Goal: Contribute content: Contribute content

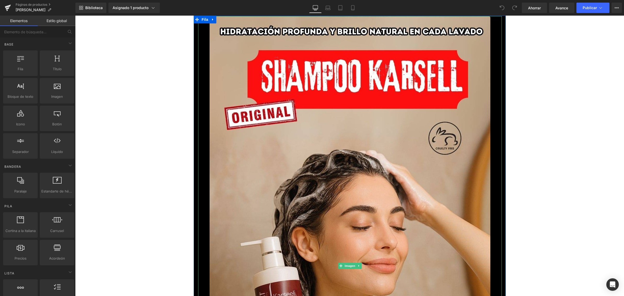
click at [344, 115] on img at bounding box center [350, 265] width 281 height 499
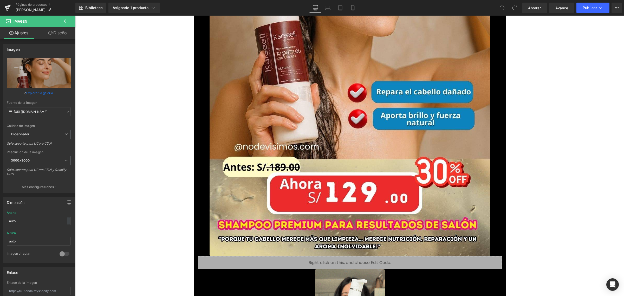
scroll to position [228, 0]
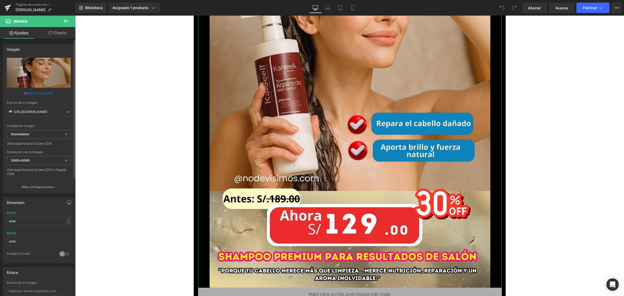
click at [46, 94] on link "Explorar la galería" at bounding box center [39, 92] width 27 height 9
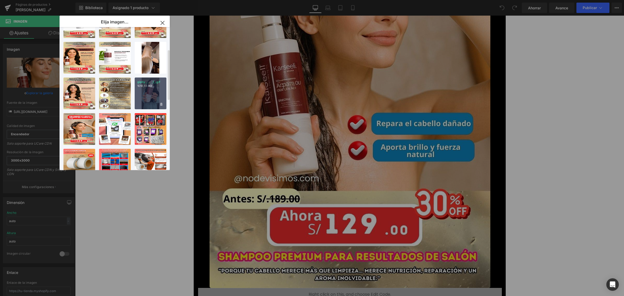
scroll to position [65, 0]
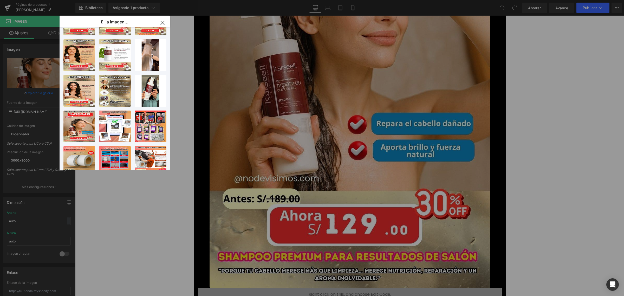
click at [165, 23] on icon "button" at bounding box center [162, 23] width 8 height 8
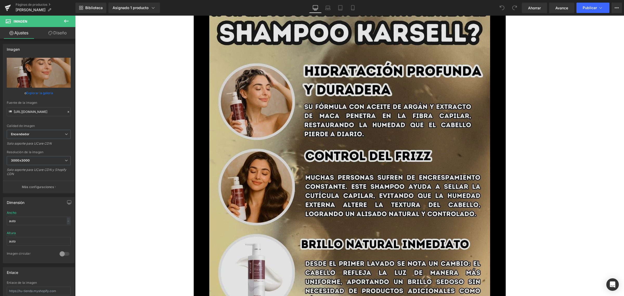
scroll to position [683, 0]
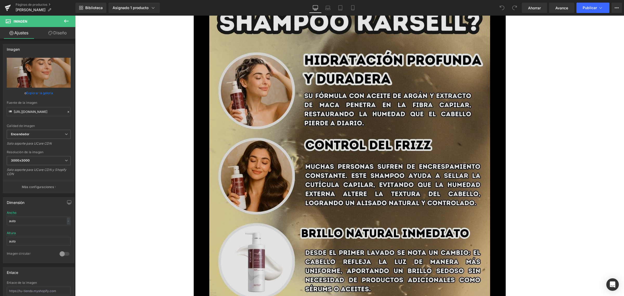
click at [348, 127] on img at bounding box center [349, 233] width 281 height 499
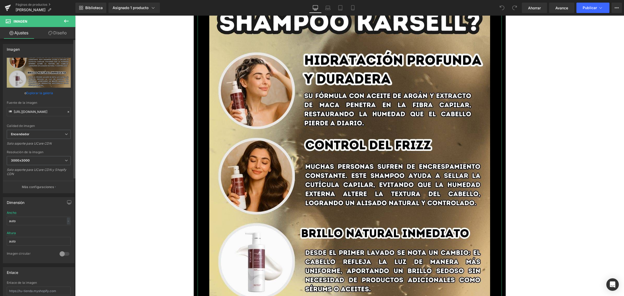
click at [41, 94] on font "Explorar la galería" at bounding box center [39, 93] width 27 height 4
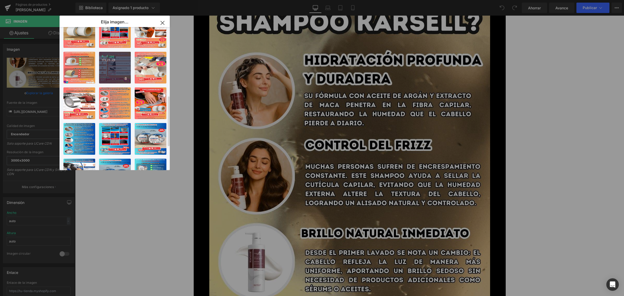
scroll to position [0, 0]
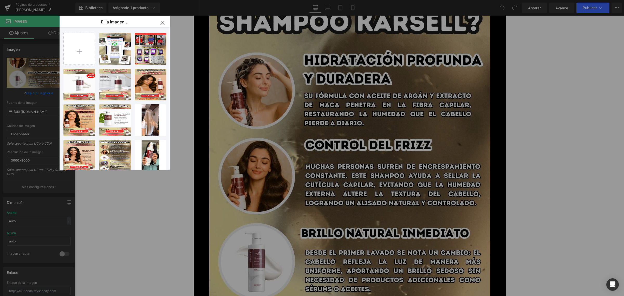
click at [163, 22] on icon "button" at bounding box center [162, 23] width 8 height 8
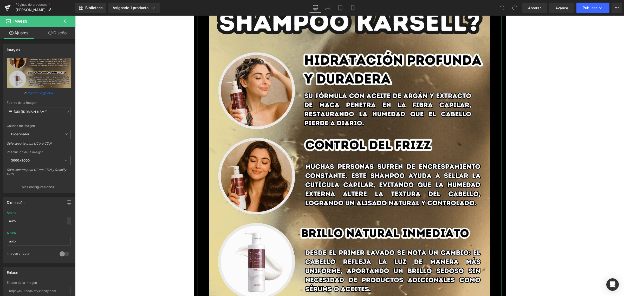
click at [35, 94] on font "Explorar la galería" at bounding box center [39, 93] width 27 height 4
click at [29, 94] on font "Explorar la galería" at bounding box center [39, 93] width 27 height 4
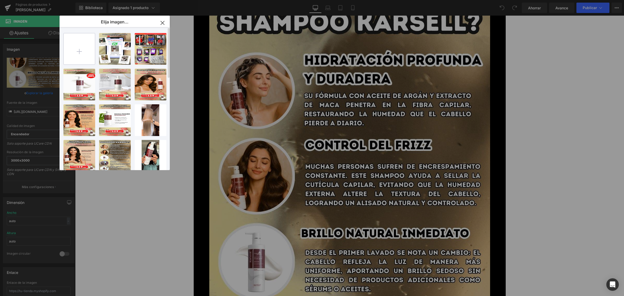
click at [79, 50] on input "file" at bounding box center [79, 48] width 31 height 31
type input "C:\fakepath\1_optimized.jpg"
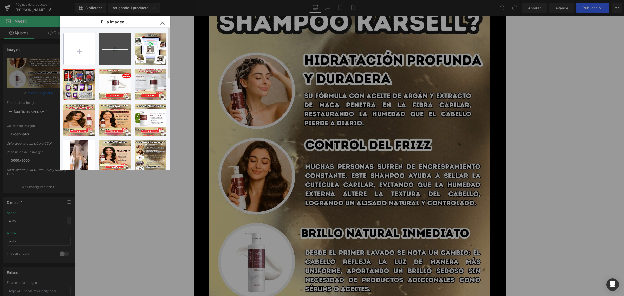
click at [82, 51] on input "file" at bounding box center [79, 48] width 31 height 31
type input "C:\fakepath\3_optimized.jpg"
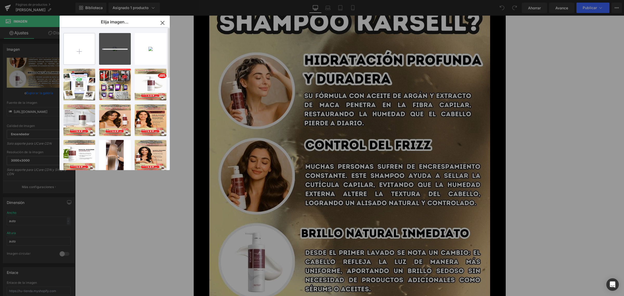
click at [92, 41] on input "file" at bounding box center [79, 48] width 31 height 31
type input "C:\fakepath\4_optimized.jpg"
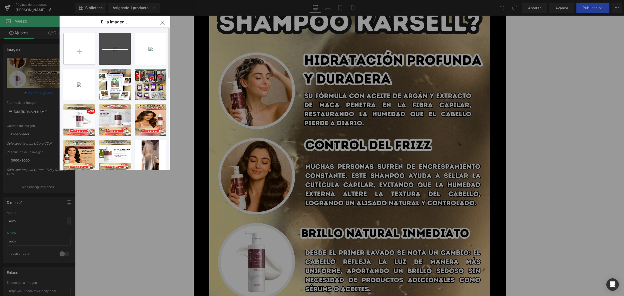
click at [66, 51] on input "file" at bounding box center [79, 48] width 31 height 31
type input "C:\fakepath\5_optimized.jpg"
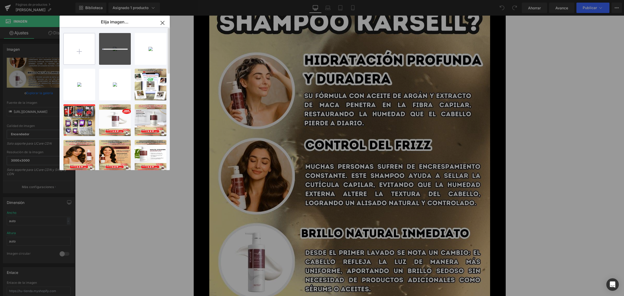
click at [91, 43] on input "file" at bounding box center [79, 48] width 31 height 31
type input "C:\fakepath\6_optimized.jpg"
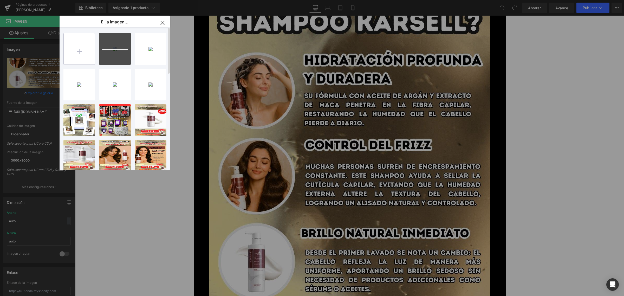
click at [71, 55] on input "file" at bounding box center [79, 48] width 31 height 31
type input "C:\fakepath\7_optimized.jpg"
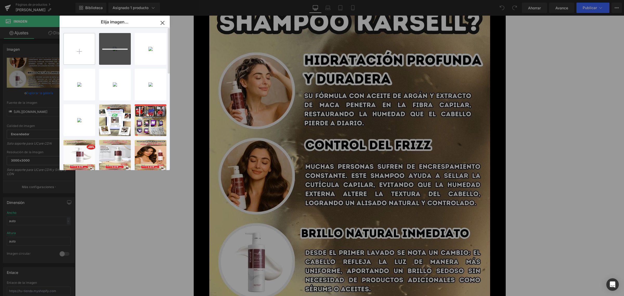
click at [76, 50] on input "file" at bounding box center [79, 48] width 31 height 31
type input "C:\fakepath\8_optimized.jpg"
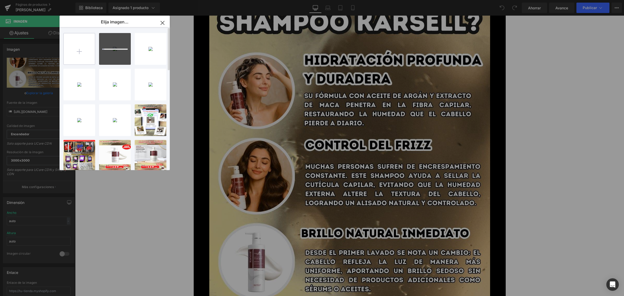
click at [79, 52] on input "file" at bounding box center [79, 48] width 31 height 31
type input "C:\fakepath\9_optimized.jpg"
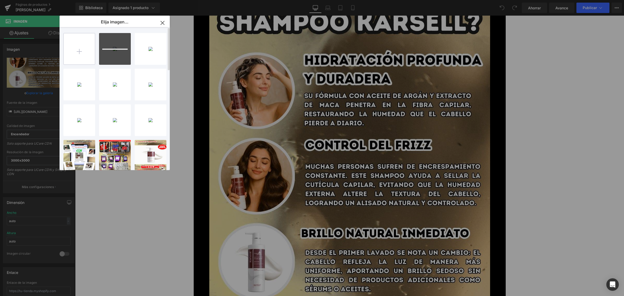
click at [93, 47] on input "file" at bounding box center [79, 48] width 31 height 31
type input "C:\fakepath\10_optimized.jpg"
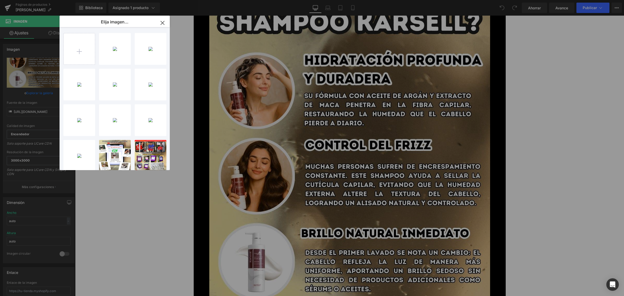
drag, startPoint x: 163, startPoint y: 22, endPoint x: 161, endPoint y: 46, distance: 24.8
click at [163, 22] on icon "button" at bounding box center [162, 23] width 8 height 8
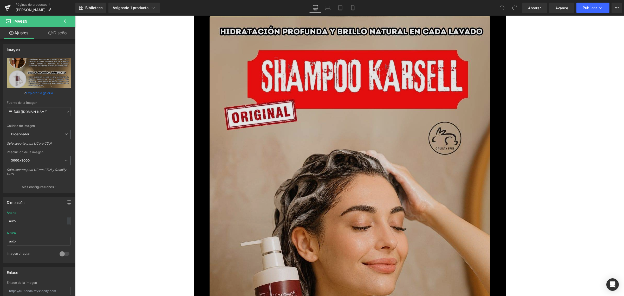
click at [364, 114] on img at bounding box center [350, 265] width 281 height 499
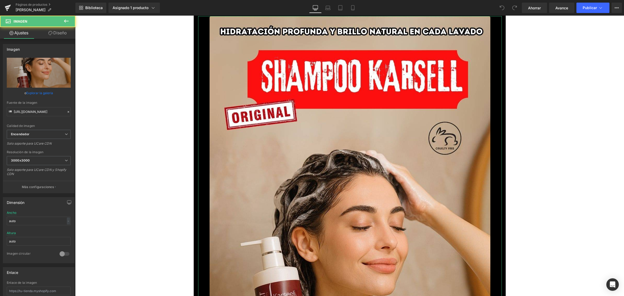
click at [49, 93] on font "Explorar la galería" at bounding box center [39, 93] width 27 height 4
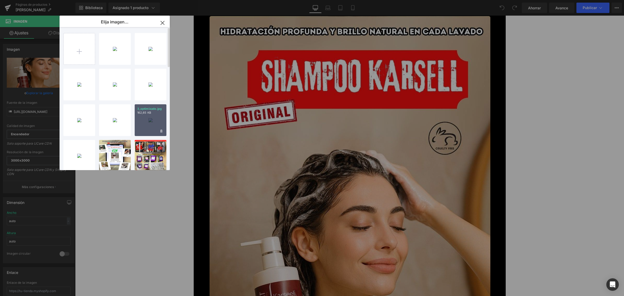
click at [142, 110] on font "3_optimizado.jpg" at bounding box center [149, 109] width 25 height 4
type input "[URL][DOMAIN_NAME]"
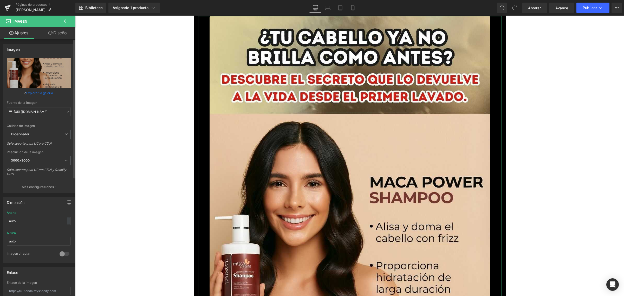
click at [38, 94] on font "Explorar la galería" at bounding box center [39, 93] width 27 height 4
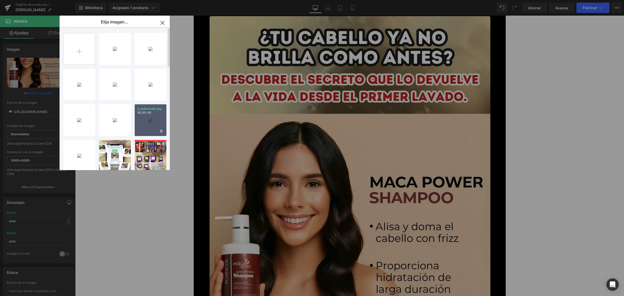
click at [147, 114] on font "162,65 KB" at bounding box center [144, 113] width 14 height 4
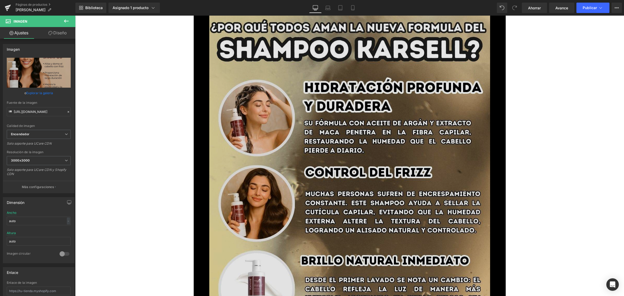
scroll to position [715, 0]
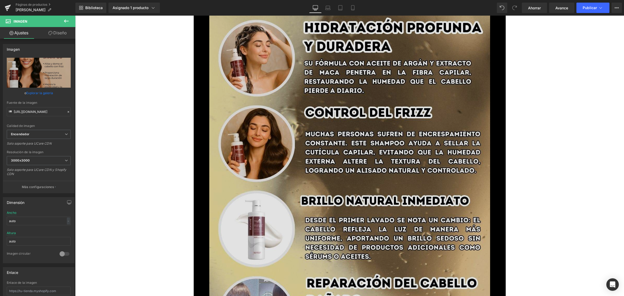
click at [306, 129] on img at bounding box center [349, 200] width 281 height 499
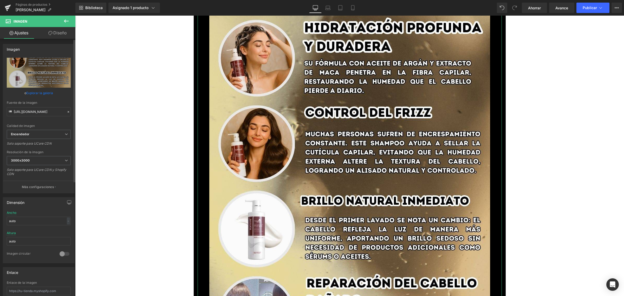
click at [45, 95] on link "Explorar la galería" at bounding box center [39, 92] width 27 height 9
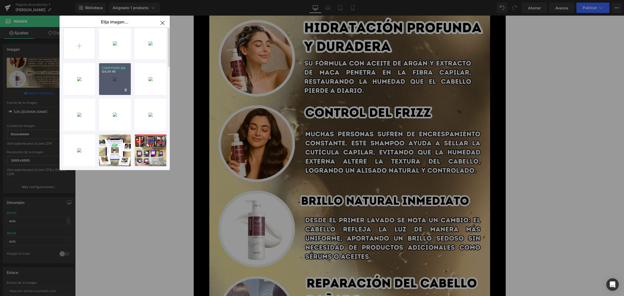
scroll to position [0, 0]
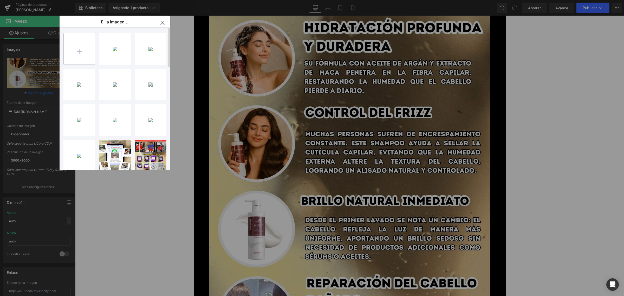
click at [91, 57] on input "file" at bounding box center [79, 48] width 31 height 31
type input "C:\fakepath\2_optimized.jpg"
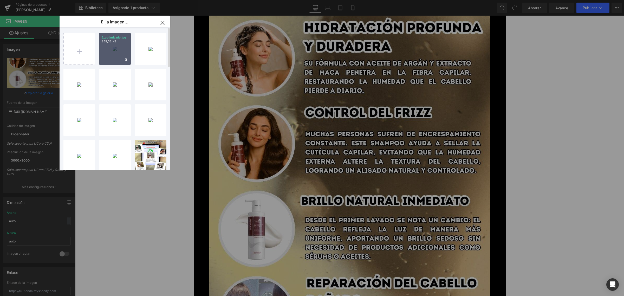
click at [113, 41] on font "259,53 KB" at bounding box center [109, 42] width 15 height 4
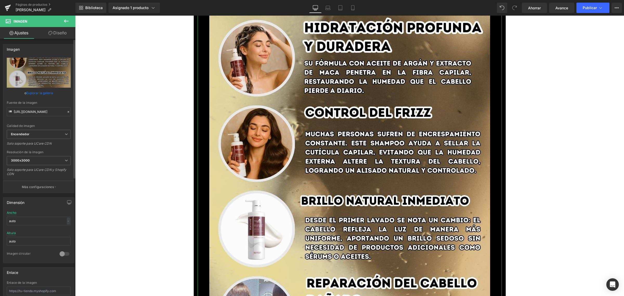
click at [34, 92] on font "Explorar la galería" at bounding box center [39, 93] width 27 height 4
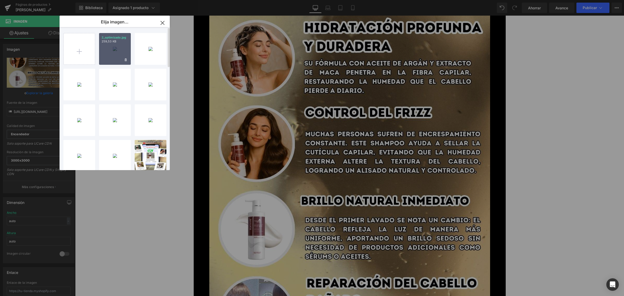
drag, startPoint x: 118, startPoint y: 48, endPoint x: 47, endPoint y: 33, distance: 72.1
click at [118, 48] on div "2_optimizado.jpg 259,53 KB" at bounding box center [115, 49] width 32 height 32
type input "[URL][DOMAIN_NAME]"
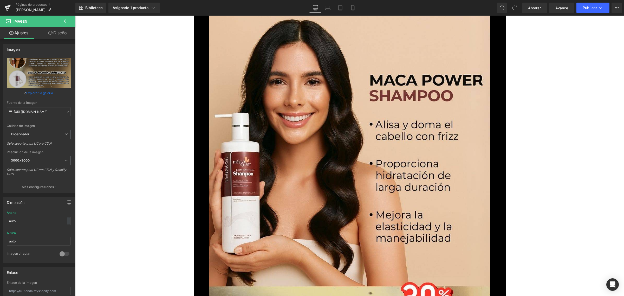
scroll to position [1268, 0]
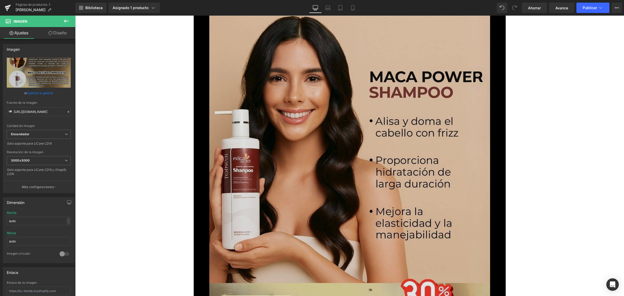
click at [327, 124] on img at bounding box center [349, 160] width 281 height 499
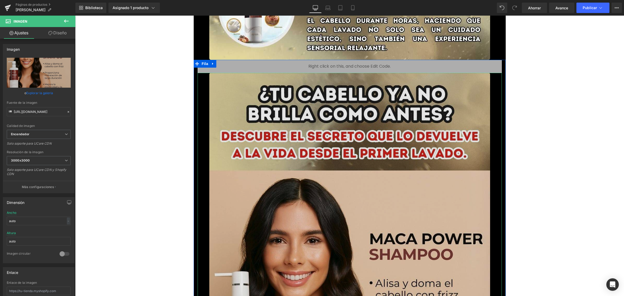
scroll to position [1106, 0]
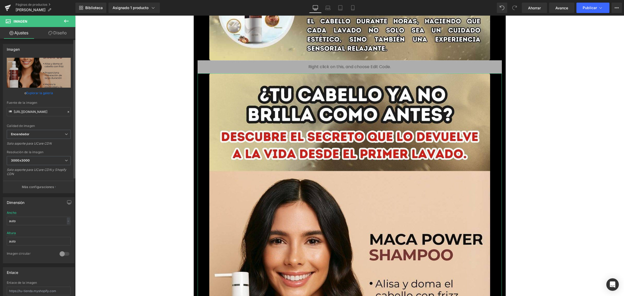
click at [44, 92] on font "Explorar la galería" at bounding box center [39, 93] width 27 height 4
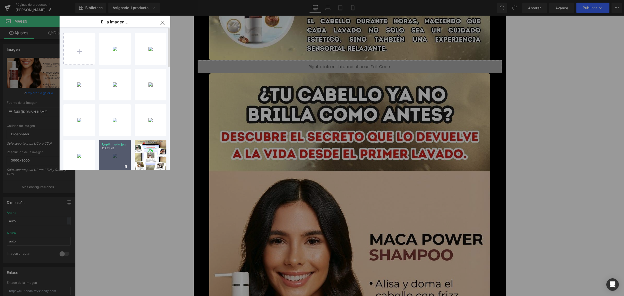
click at [117, 146] on p "157,31 KB" at bounding box center [115, 148] width 27 height 4
type input "[URL][DOMAIN_NAME]"
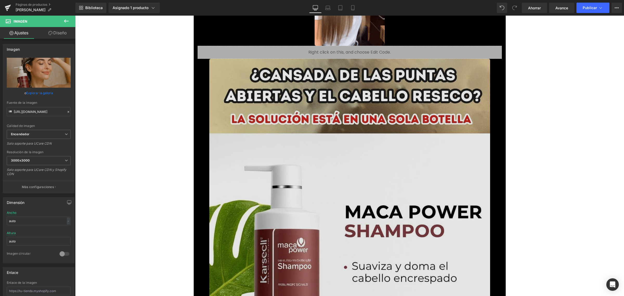
scroll to position [1853, 0]
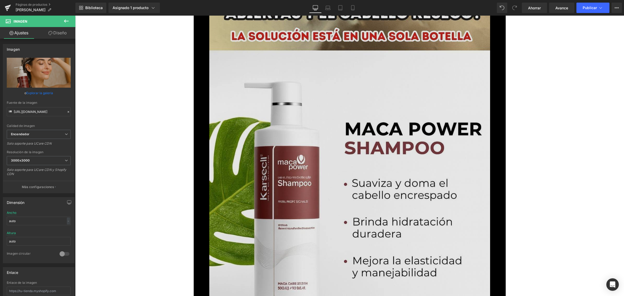
click at [343, 133] on img at bounding box center [349, 225] width 281 height 499
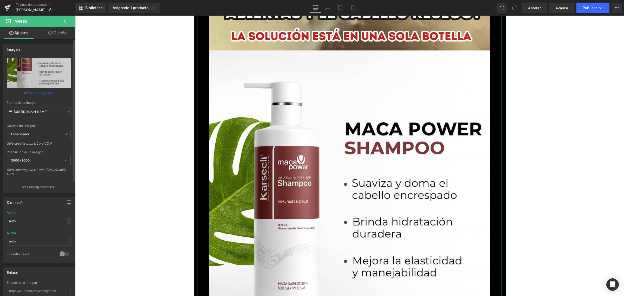
click at [42, 94] on font "Explorar la galería" at bounding box center [39, 93] width 27 height 4
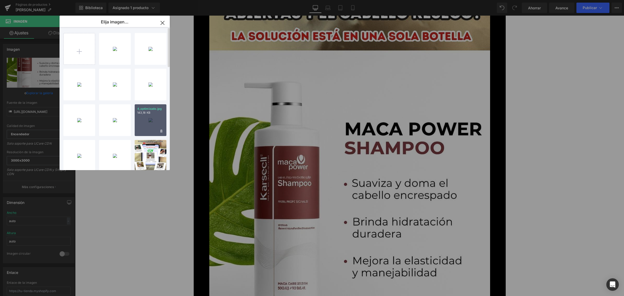
click at [145, 112] on font "143,18 KB" at bounding box center [143, 113] width 13 height 4
type input "[URL][DOMAIN_NAME]"
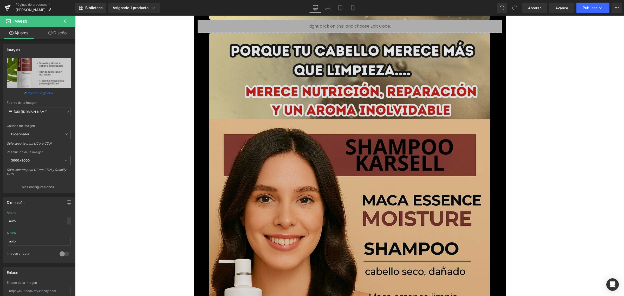
scroll to position [2374, 0]
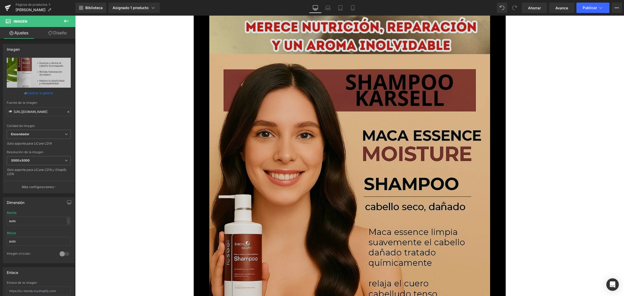
click at [355, 136] on img at bounding box center [349, 217] width 281 height 499
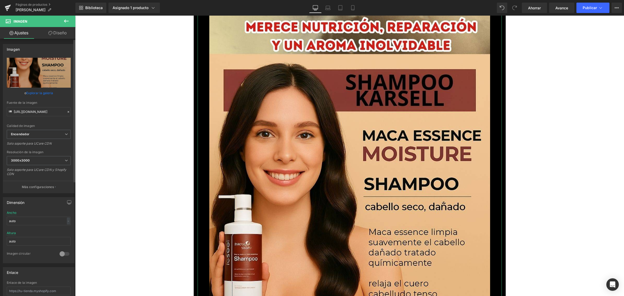
click at [48, 91] on font "Explorar la galería" at bounding box center [39, 93] width 27 height 4
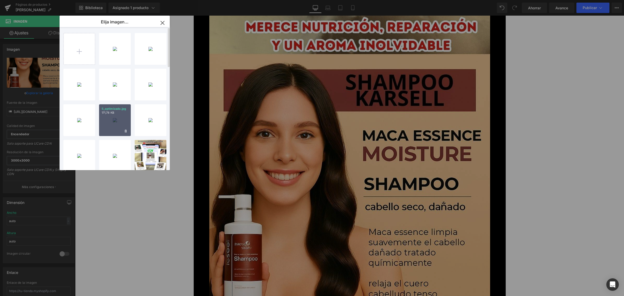
click at [114, 116] on div "5_optimizado.jpg 171,78 KB" at bounding box center [115, 120] width 32 height 32
type input "[URL][DOMAIN_NAME]"
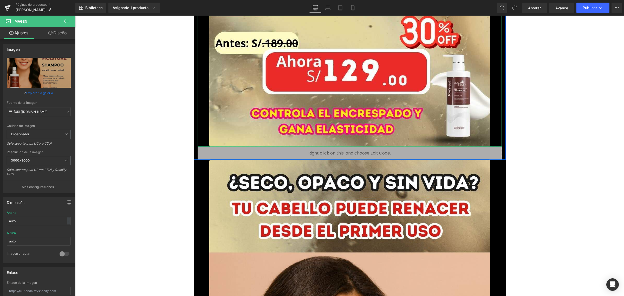
scroll to position [2796, 0]
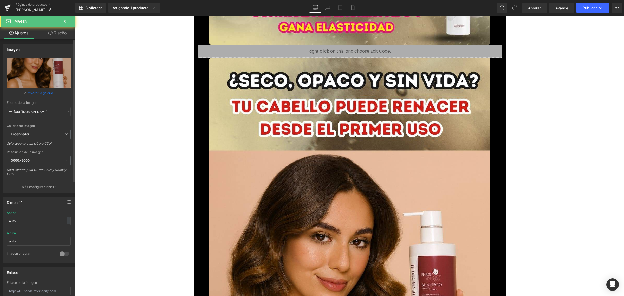
click at [47, 94] on link "Explorar la galería" at bounding box center [39, 92] width 27 height 9
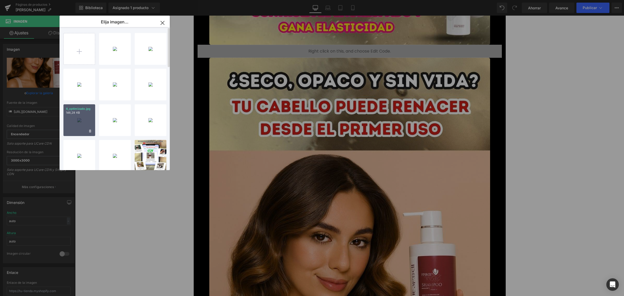
click at [80, 116] on div "6_optimizado.jpg 146,28 KB" at bounding box center [79, 120] width 32 height 32
type input "[URL][DOMAIN_NAME]"
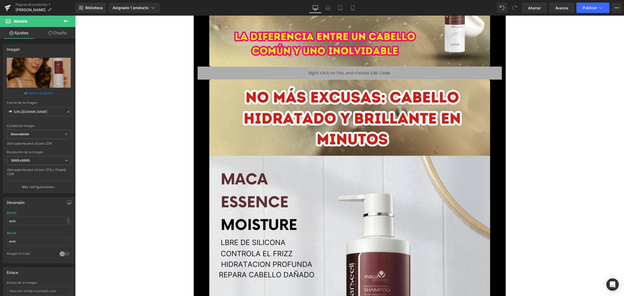
scroll to position [3382, 0]
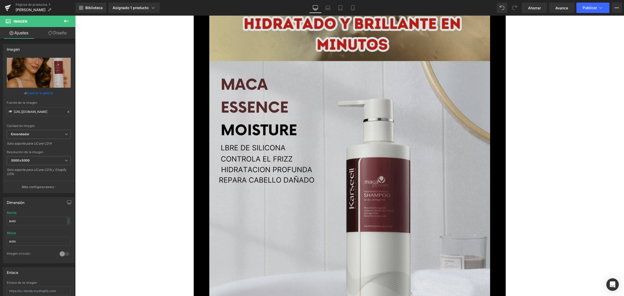
click at [369, 110] on img at bounding box center [349, 234] width 281 height 499
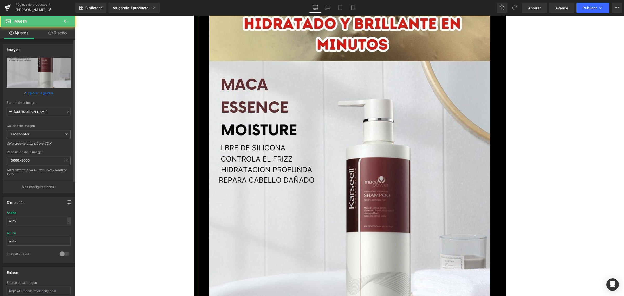
click at [37, 92] on font "Explorar la galería" at bounding box center [39, 93] width 27 height 4
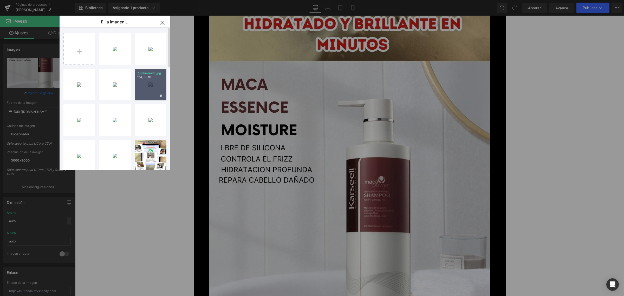
click at [152, 78] on p "124,39 KB" at bounding box center [150, 77] width 27 height 4
type input "[URL][DOMAIN_NAME]"
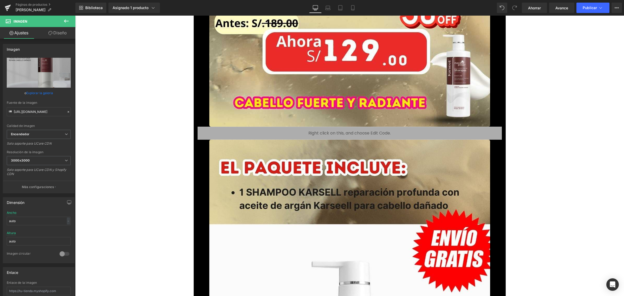
scroll to position [3544, 0]
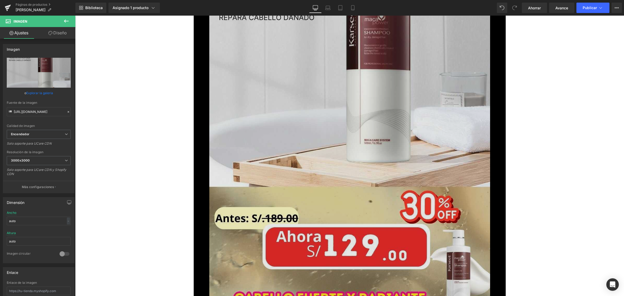
click at [345, 126] on img at bounding box center [349, 71] width 281 height 499
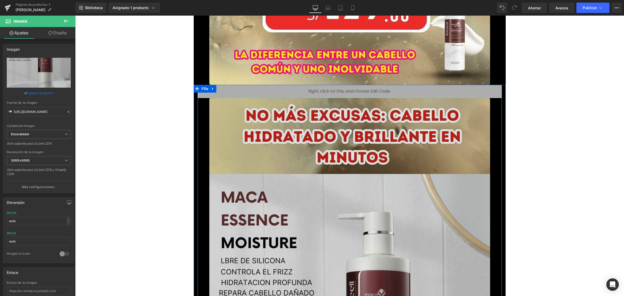
scroll to position [3252, 0]
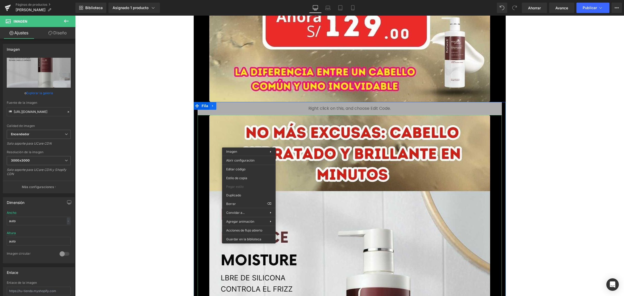
click at [211, 106] on icon at bounding box center [213, 106] width 4 height 4
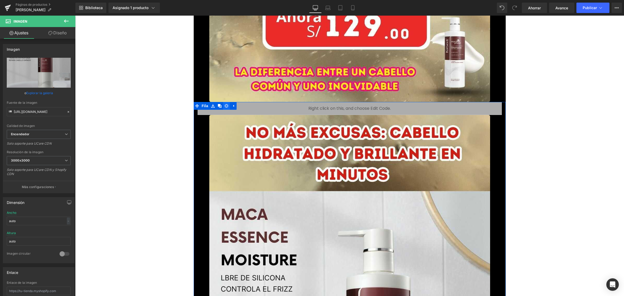
click at [225, 106] on icon at bounding box center [227, 106] width 4 height 4
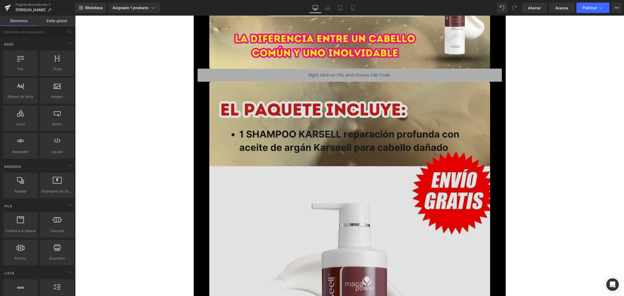
scroll to position [3317, 0]
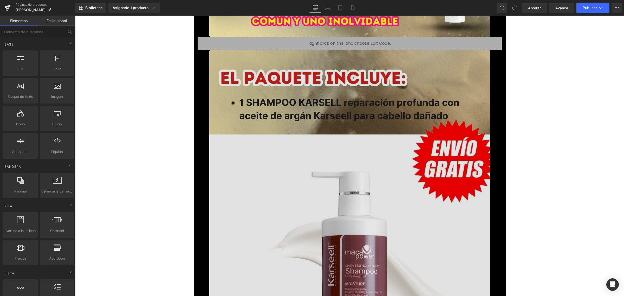
click at [377, 130] on img at bounding box center [349, 299] width 281 height 499
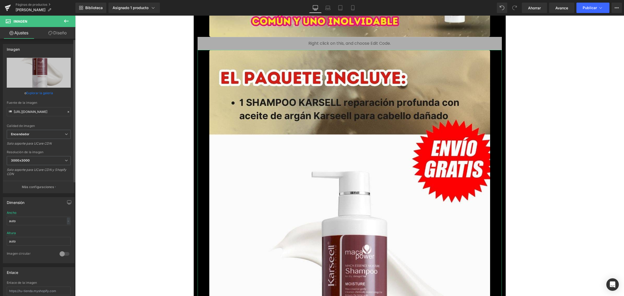
click at [35, 92] on font "Explorar la galería" at bounding box center [39, 93] width 27 height 4
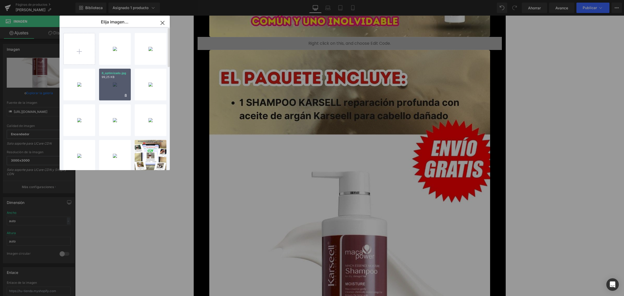
click at [116, 81] on div "8_optimizado.jpg 99,25 KB" at bounding box center [115, 85] width 32 height 32
type input "[URL][DOMAIN_NAME]"
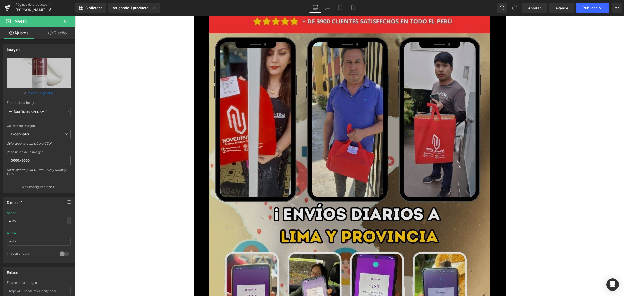
scroll to position [4032, 0]
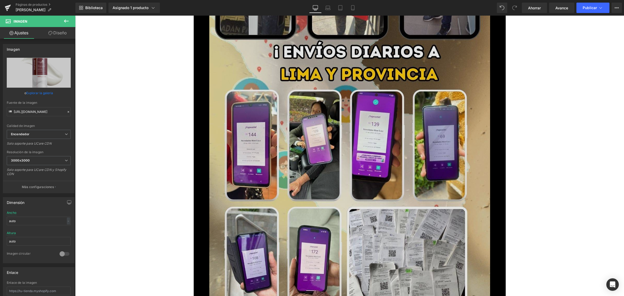
click at [353, 149] on img at bounding box center [349, 96] width 281 height 499
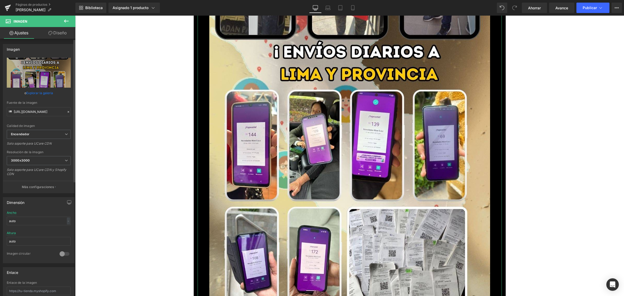
click at [44, 93] on font "Explorar la galería" at bounding box center [39, 93] width 27 height 4
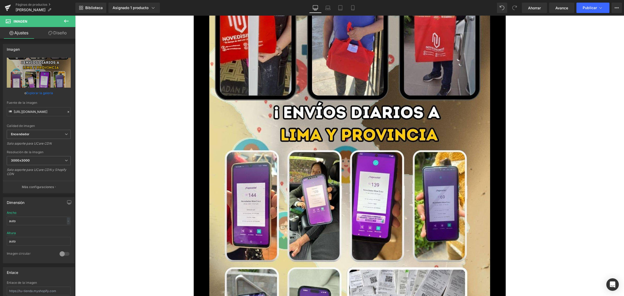
scroll to position [3967, 0]
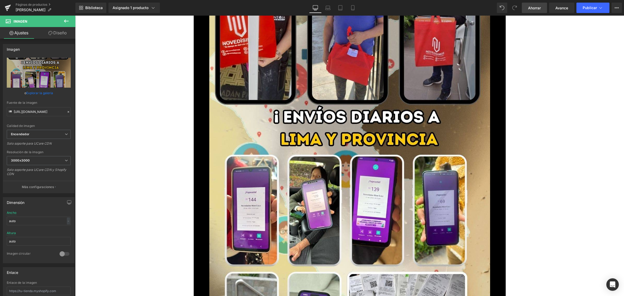
click at [536, 8] on font "Ahorrar" at bounding box center [534, 8] width 13 height 4
click at [587, 7] on font "Publicar" at bounding box center [590, 7] width 14 height 4
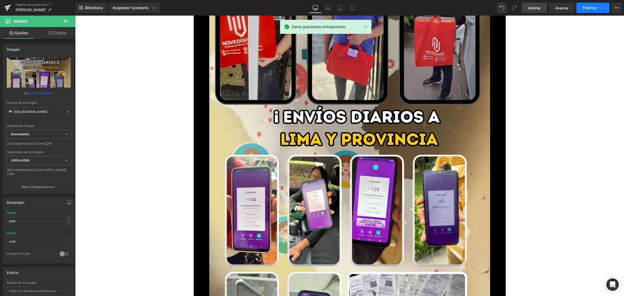
click at [587, 7] on font "Publicar" at bounding box center [590, 7] width 14 height 4
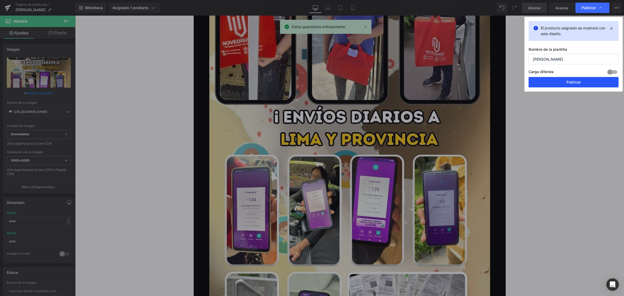
click at [558, 81] on button "Publicar" at bounding box center [574, 82] width 90 height 10
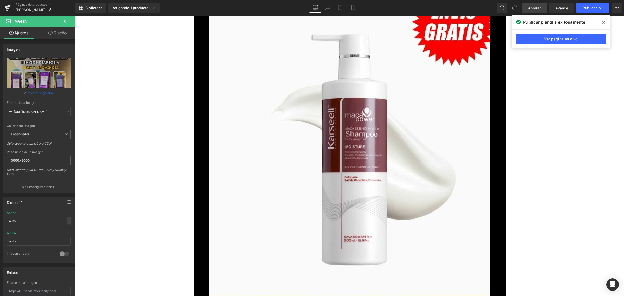
scroll to position [3739, 0]
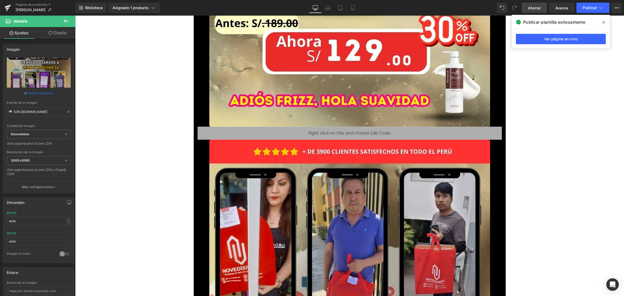
click at [535, 8] on font "Ahorrar" at bounding box center [534, 8] width 13 height 4
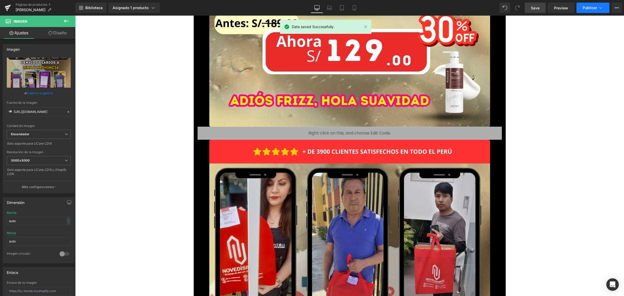
click at [591, 7] on font "Publicar" at bounding box center [590, 7] width 14 height 4
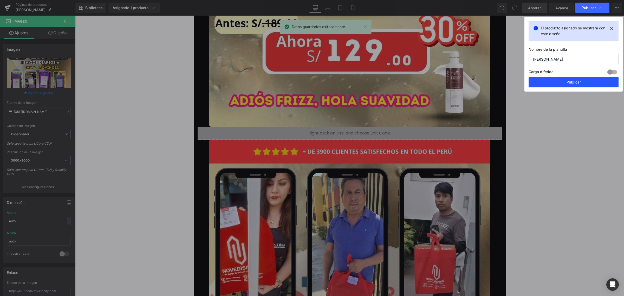
drag, startPoint x: 556, startPoint y: 82, endPoint x: 481, endPoint y: 67, distance: 76.5
click at [556, 82] on button "Publicar" at bounding box center [574, 82] width 90 height 10
